Goal: Task Accomplishment & Management: Use online tool/utility

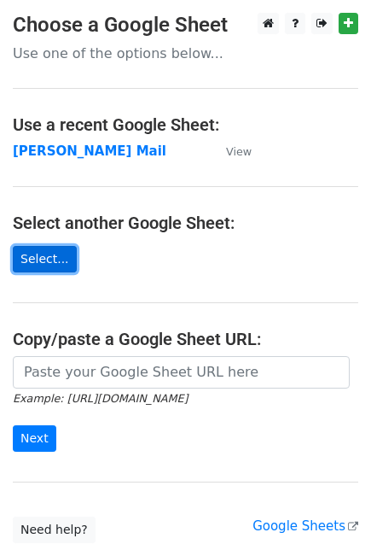
click at [56, 265] on link "Select..." at bounding box center [45, 259] width 64 height 26
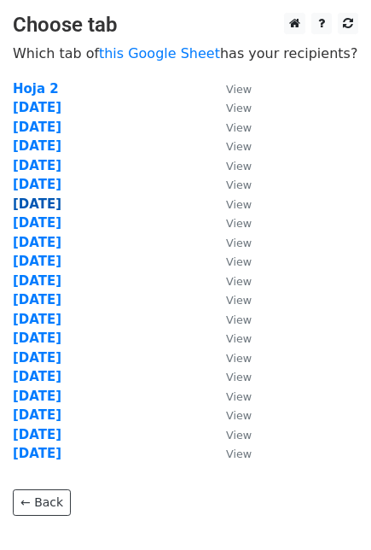
click at [32, 207] on strong "23 Sept" at bounding box center [37, 203] width 49 height 15
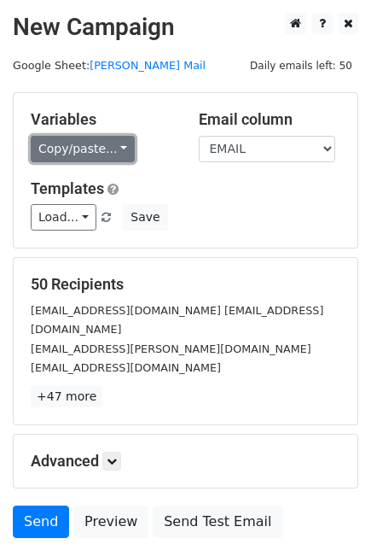
click at [109, 142] on link "Copy/paste..." at bounding box center [83, 149] width 104 height 26
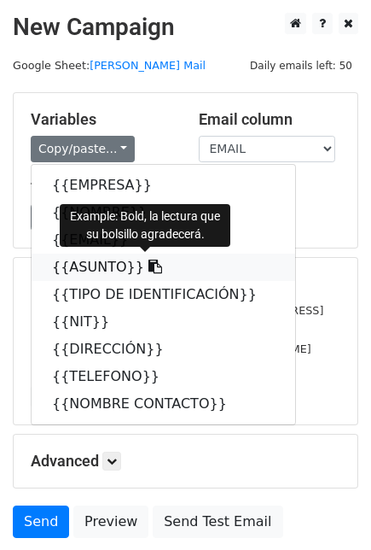
click at [148, 262] on icon at bounding box center [155, 266] width 14 height 14
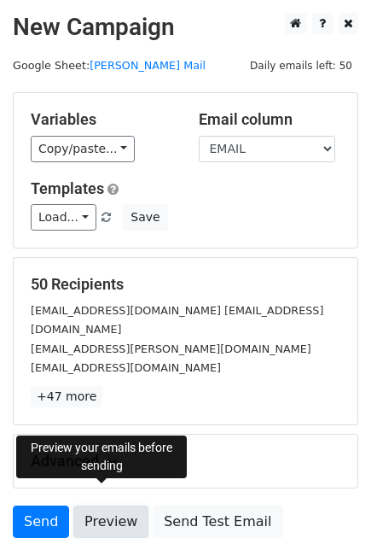
click at [108, 505] on link "Preview" at bounding box center [110, 521] width 75 height 32
click at [109, 508] on link "Preview" at bounding box center [110, 521] width 75 height 32
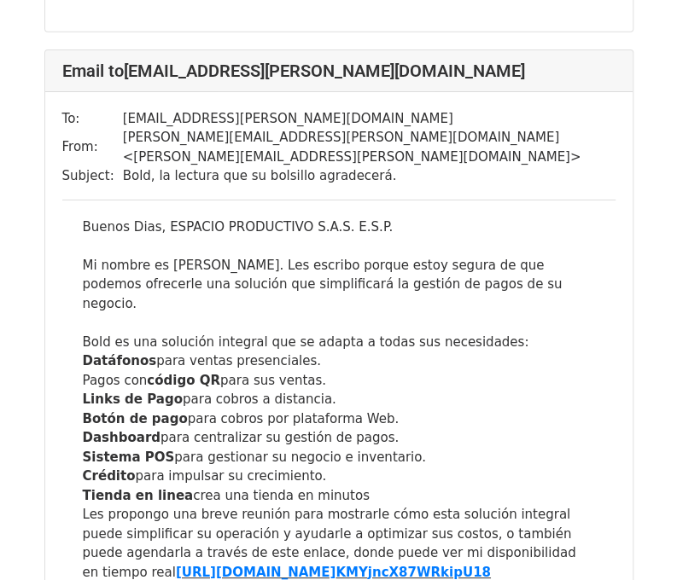
scroll to position [3925, 0]
